Goal: Transaction & Acquisition: Download file/media

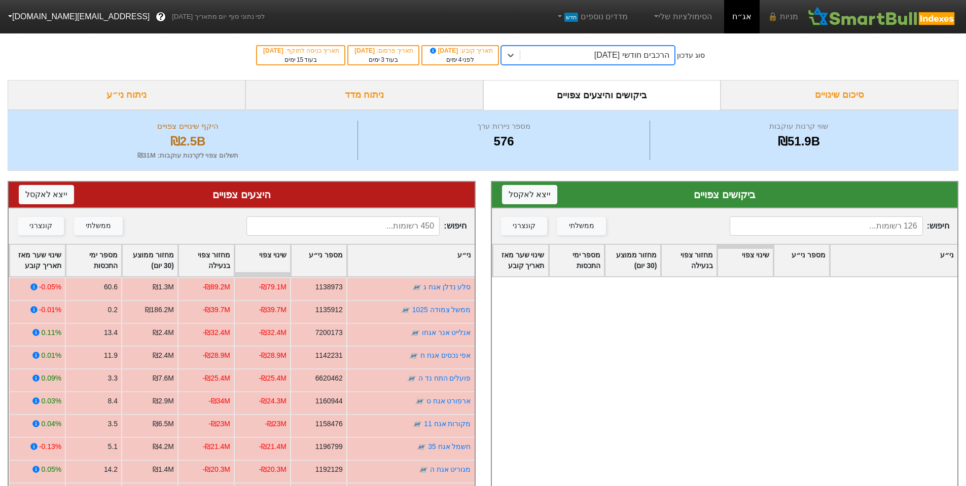
scroll to position [761, 0]
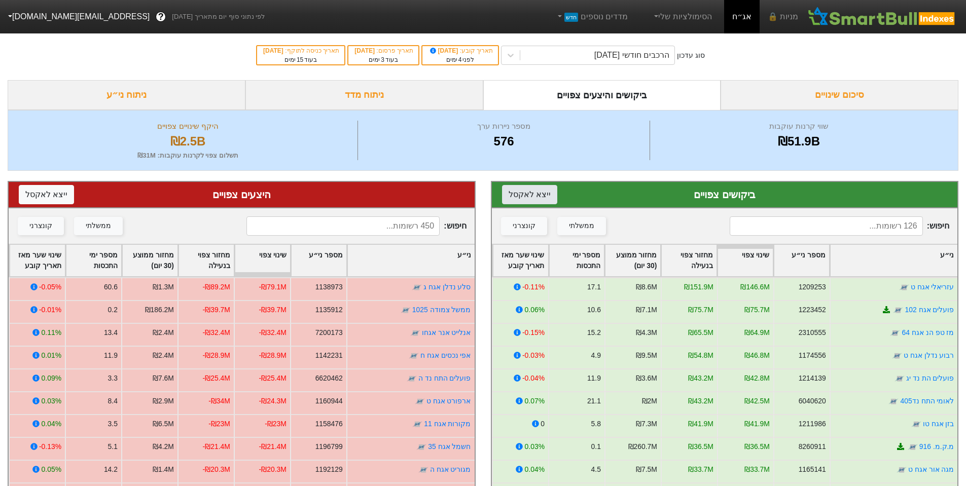
click at [521, 197] on button "ייצא ל אקסל" at bounding box center [529, 194] width 55 height 19
click at [35, 195] on button "ייצא ל אקסל" at bounding box center [46, 194] width 55 height 19
click at [423, 157] on div "מספר ניירות ערך 576" at bounding box center [504, 141] width 292 height 40
click at [158, 17] on span "?" at bounding box center [161, 17] width 6 height 14
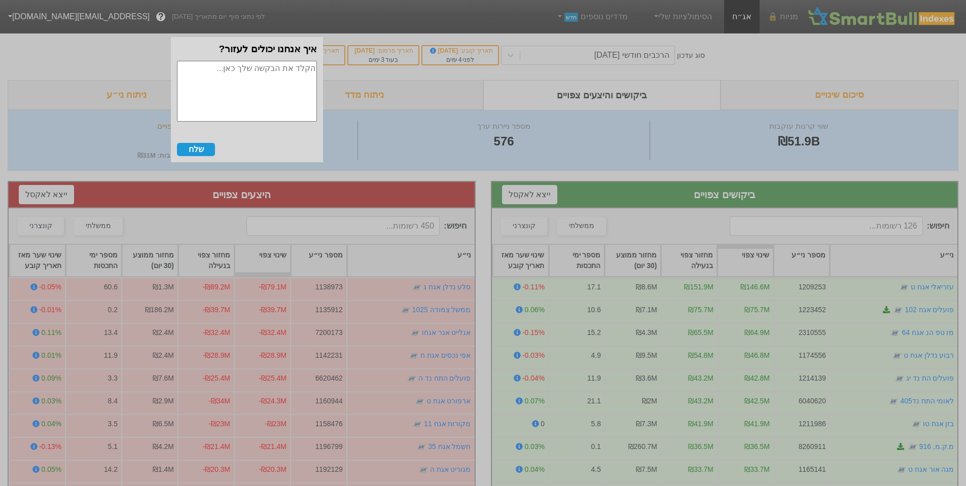
click at [194, 80] on textarea at bounding box center [247, 91] width 140 height 61
click at [83, 18] on div at bounding box center [483, 243] width 966 height 486
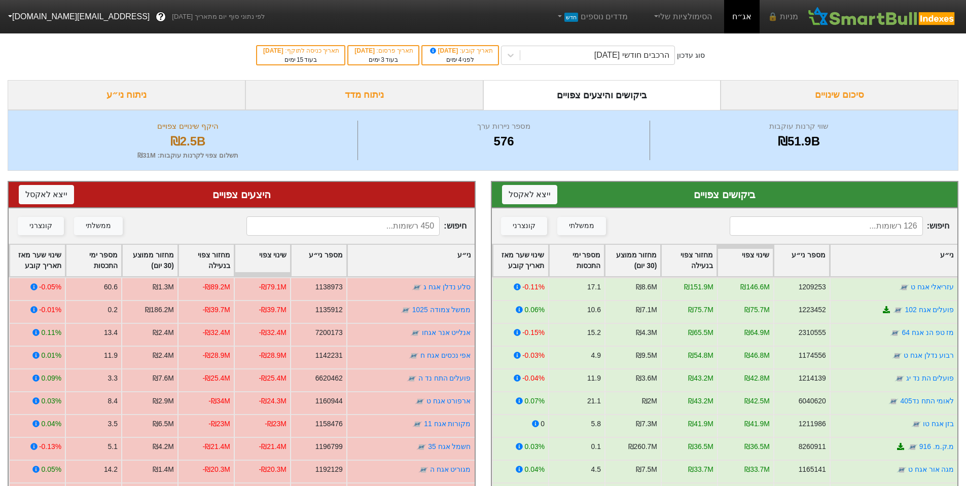
click at [158, 18] on span "?" at bounding box center [161, 17] width 6 height 14
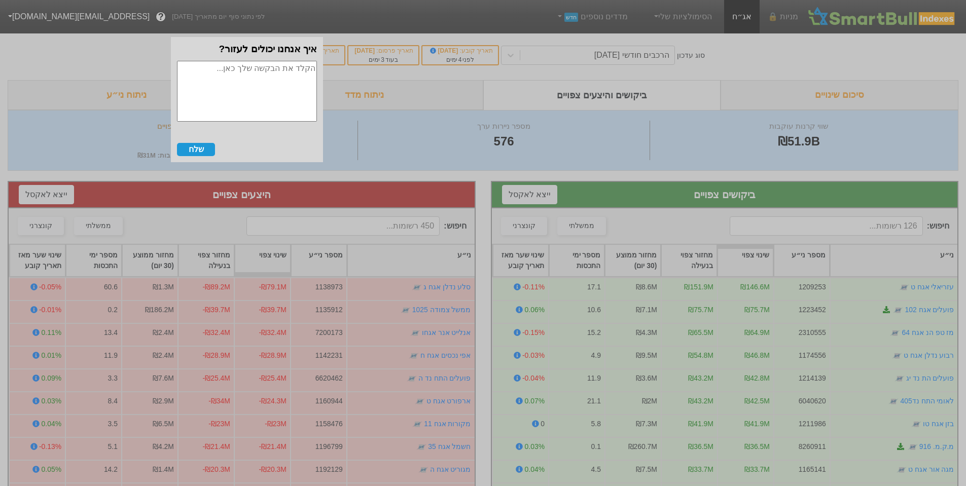
click at [83, 18] on div at bounding box center [483, 243] width 966 height 486
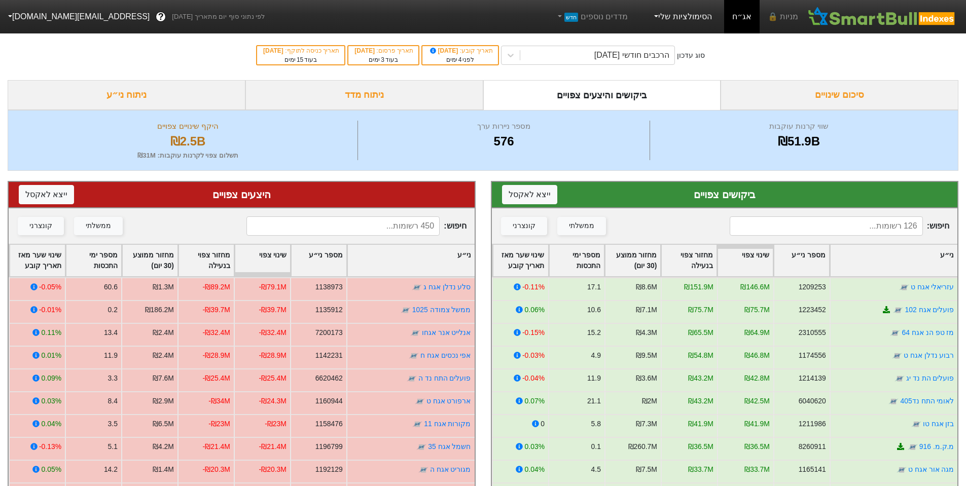
click at [677, 15] on link "הסימולציות שלי" at bounding box center [682, 17] width 68 height 20
click at [338, 73] on div "סוג עדכון הרכבים חודשי [DATE] תאריך קובע : [DATE] לפני 4 ימים תאריך פרסום : [DA…" at bounding box center [483, 55] width 966 height 50
click at [158, 17] on span "?" at bounding box center [161, 17] width 6 height 14
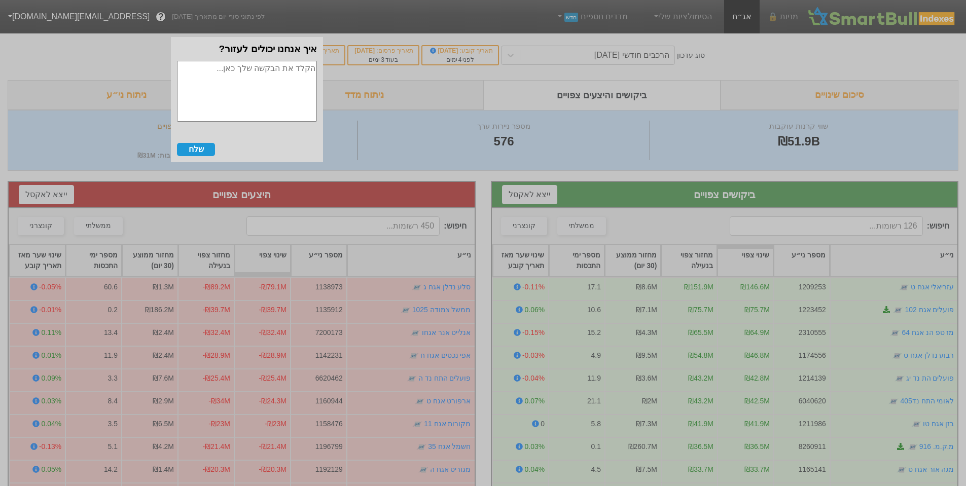
click at [199, 78] on textarea at bounding box center [247, 91] width 140 height 61
drag, startPoint x: 60, startPoint y: 58, endPoint x: 74, endPoint y: 30, distance: 31.1
click at [63, 51] on div at bounding box center [483, 243] width 966 height 486
